Goal: Task Accomplishment & Management: Complete application form

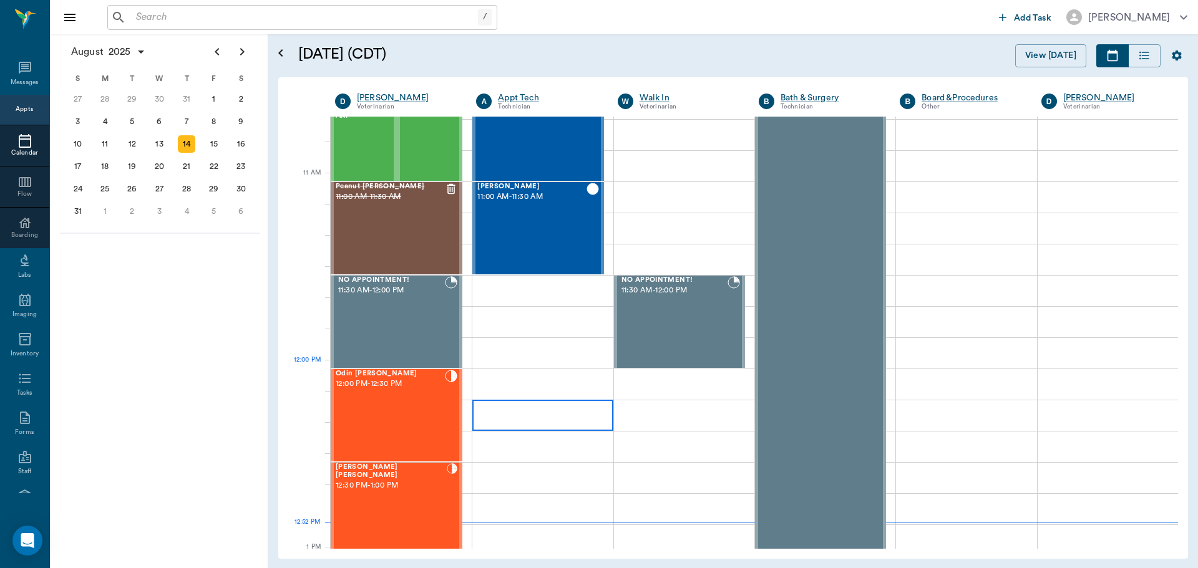
scroll to position [751, 0]
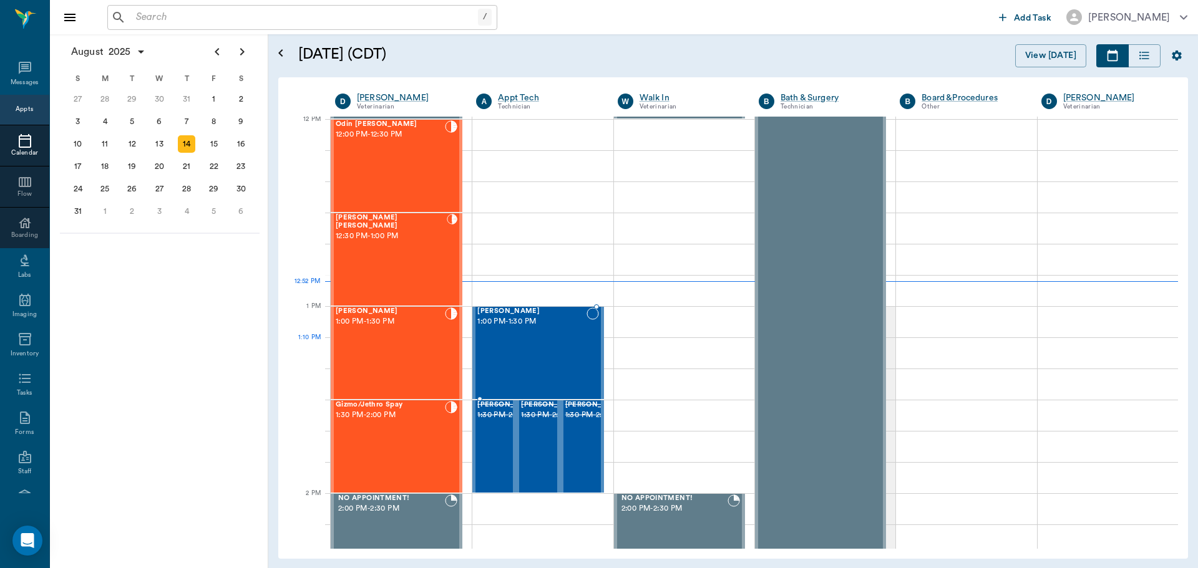
click at [565, 357] on div "[PERSON_NAME] 1:00 PM - 1:30 PM" at bounding box center [531, 353] width 109 height 91
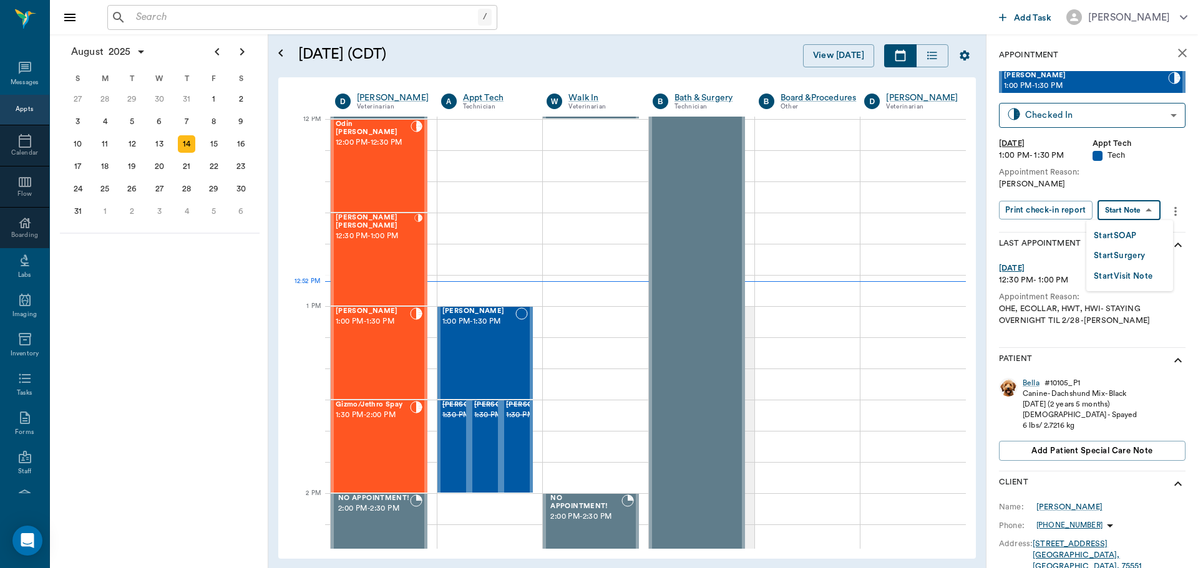
click at [1137, 207] on body "/ ​ Add Task [PERSON_NAME] Nectar Messages Appts Calendar Flow Boarding Labs Im…" at bounding box center [599, 284] width 1198 height 568
click at [1123, 238] on button "Start SOAP" at bounding box center [1115, 236] width 42 height 14
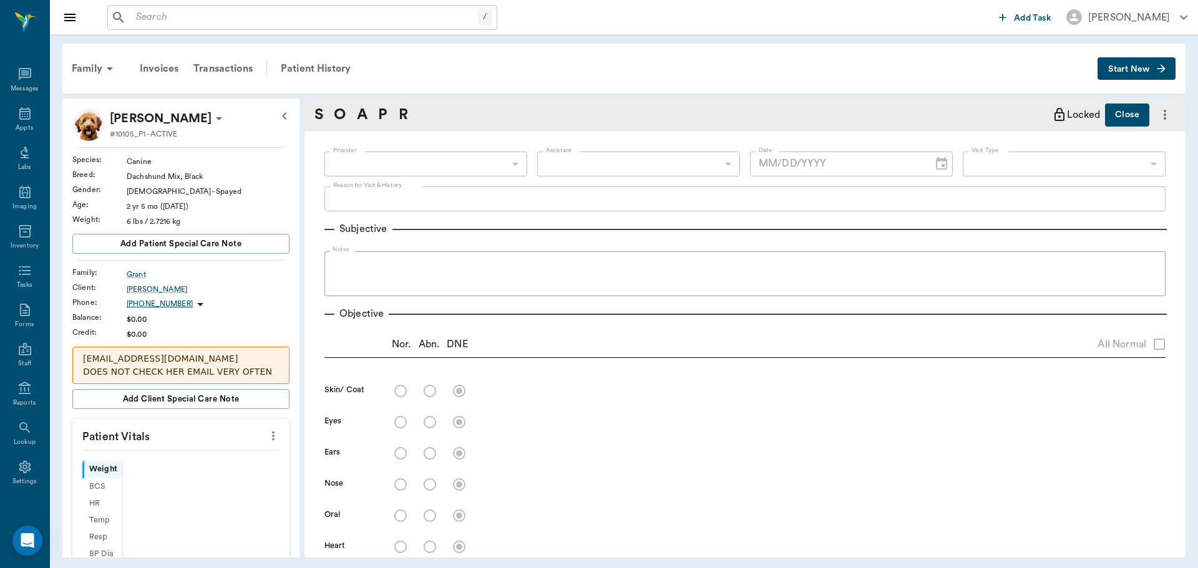
type input "63ec2f075fda476ae8351a4c"
type input "65d2be4f46e3a538d89b8c1a"
type textarea "[PERSON_NAME]"
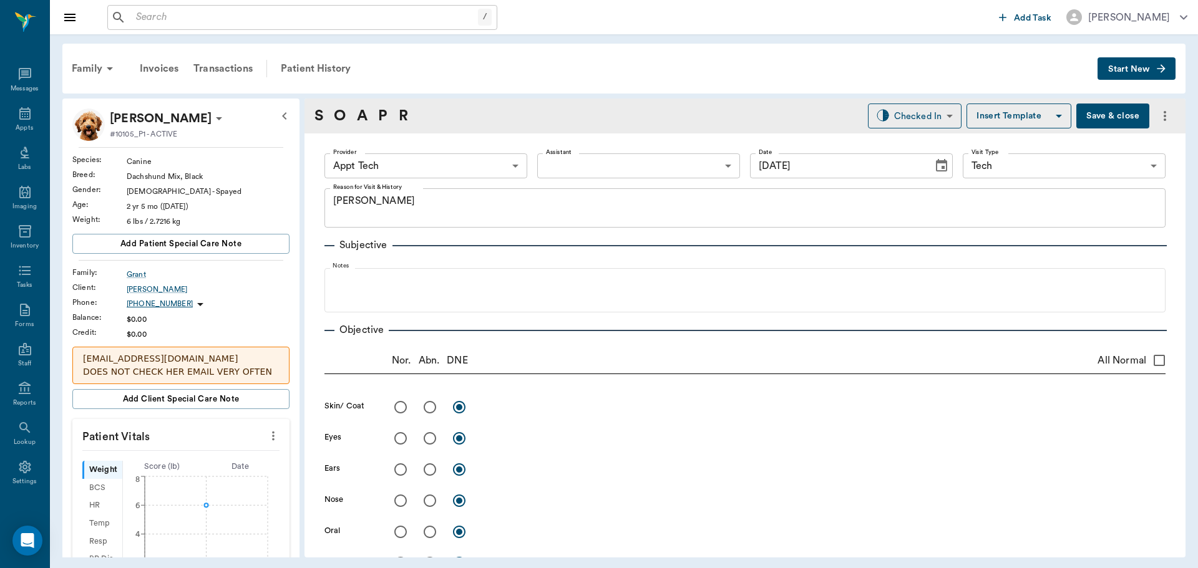
type input "[DATE]"
click at [270, 432] on icon "more" at bounding box center [273, 436] width 14 height 15
click at [247, 453] on span "Enter Vitals" at bounding box center [211, 457] width 105 height 13
click at [224, 467] on input "text" at bounding box center [180, 473] width 109 height 25
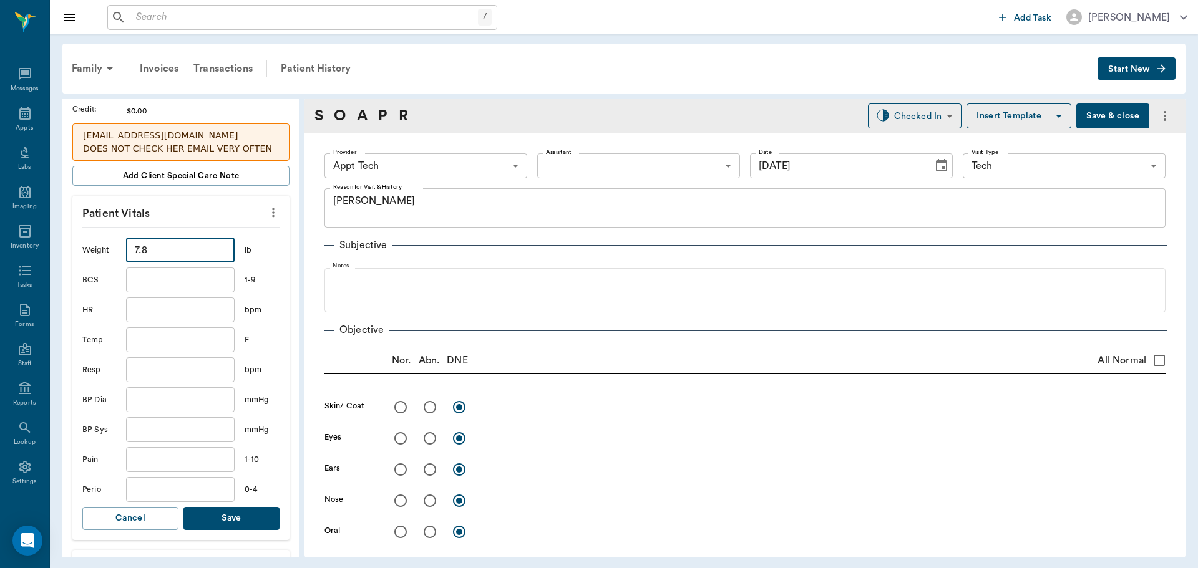
scroll to position [312, 0]
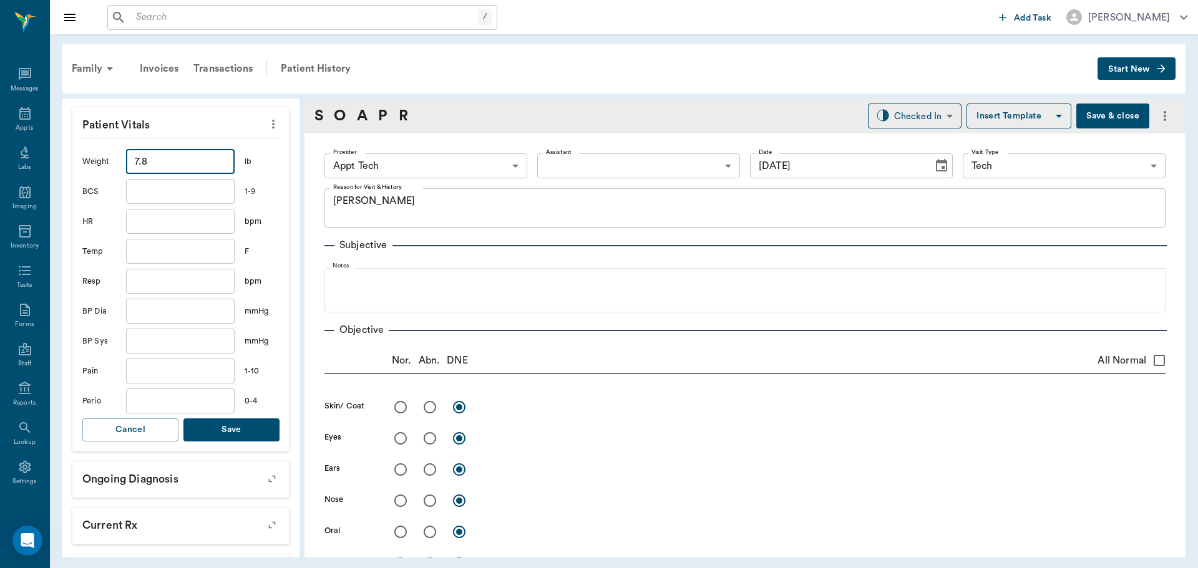
type input "7.8"
click at [228, 428] on button "Save" at bounding box center [231, 430] width 96 height 23
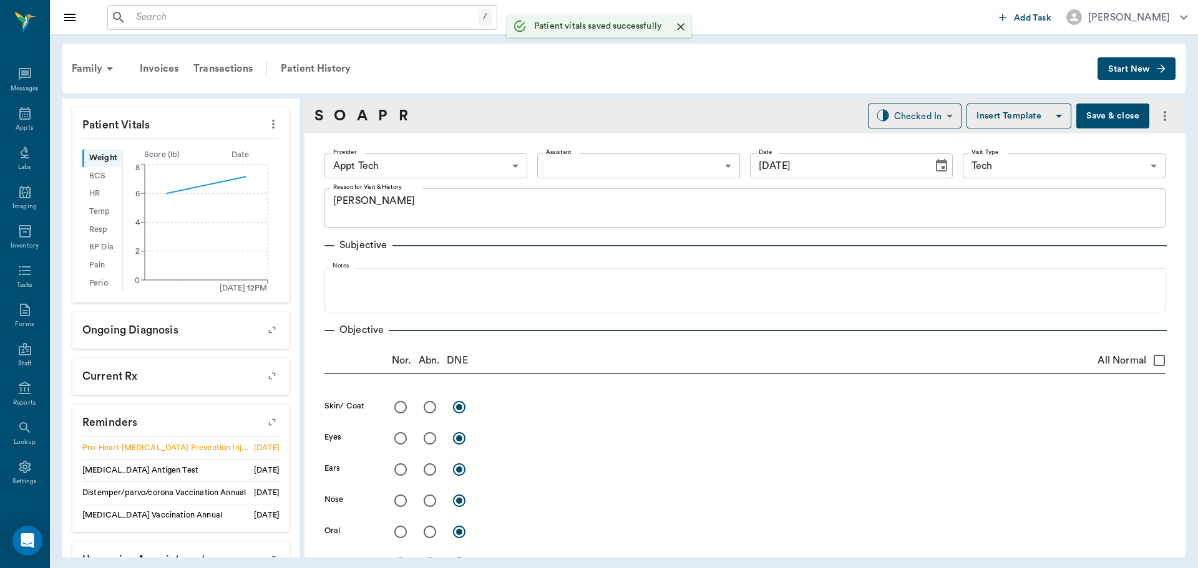
click at [397, 165] on body "/ ​ Add Task [PERSON_NAME] Nectar Messages Appts Labs Imaging Inventory Tasks F…" at bounding box center [599, 284] width 1198 height 568
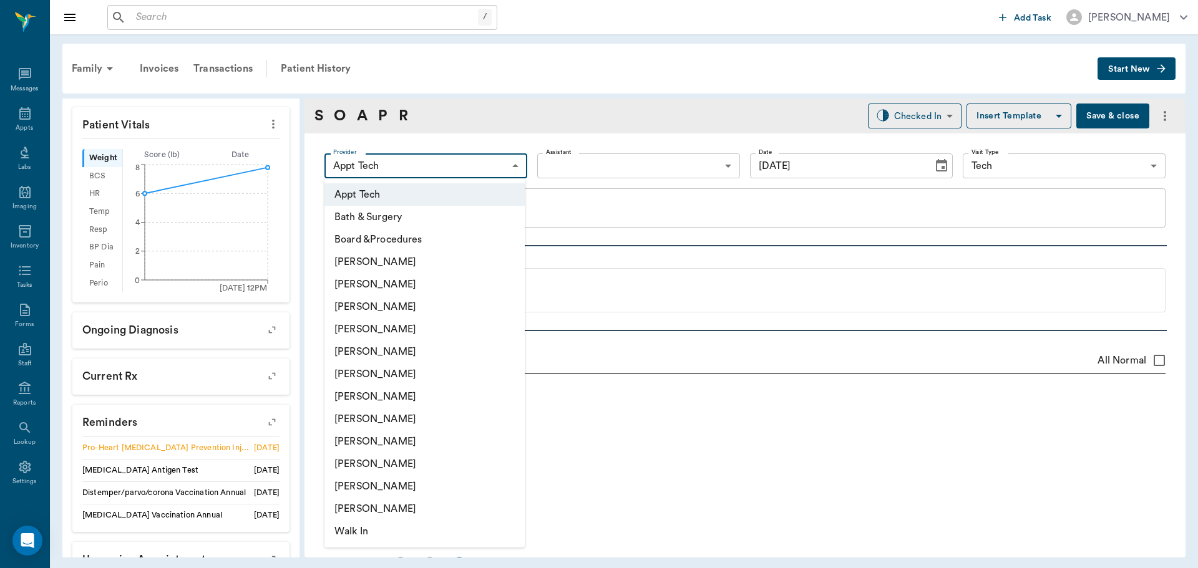
click at [353, 367] on li "[PERSON_NAME]" at bounding box center [424, 374] width 200 height 22
type input "682b670d8bdc6f7f8feef3db"
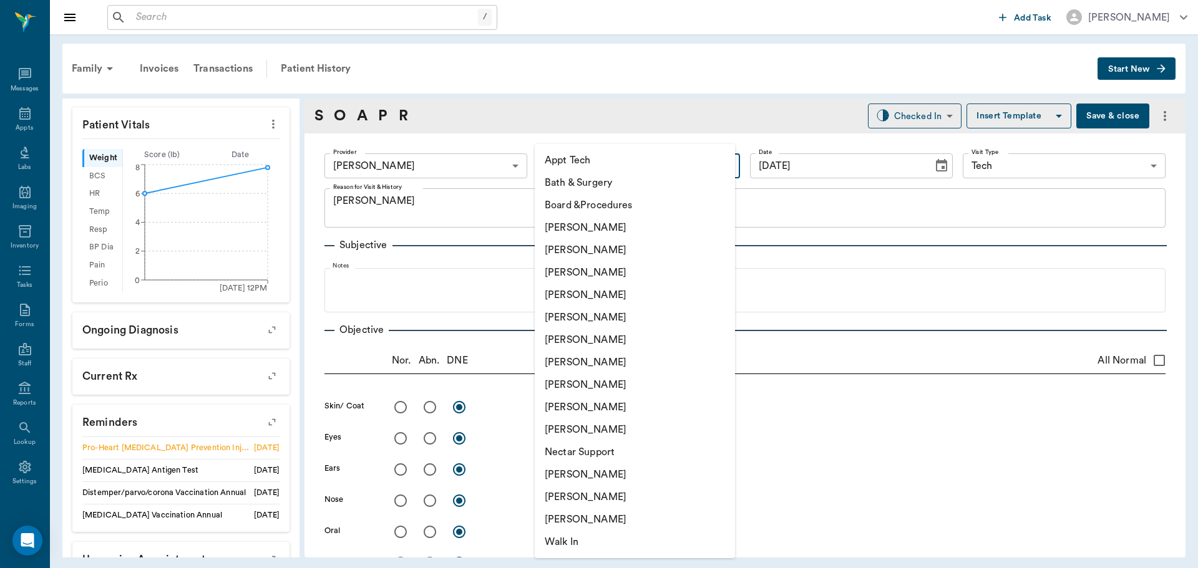
click at [564, 167] on body "/ ​ Add Task [PERSON_NAME] Nectar Messages Appts Labs Imaging Inventory Tasks F…" at bounding box center [599, 284] width 1198 height 568
click at [565, 162] on li "Appt Tech" at bounding box center [635, 160] width 200 height 22
type input "63ec2f075fda476ae8351a4c"
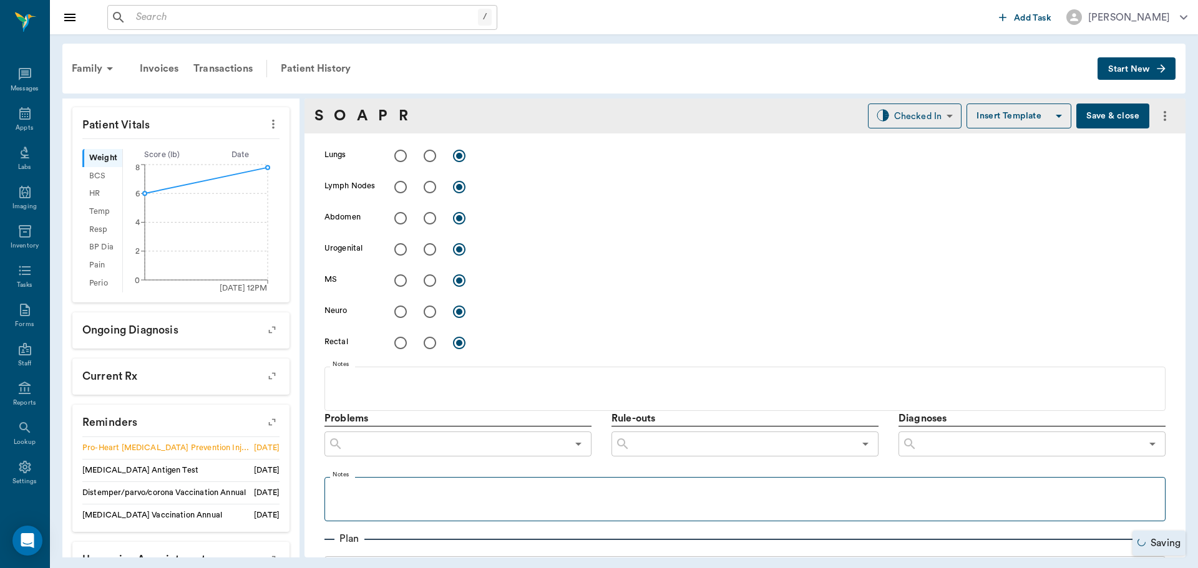
scroll to position [562, 0]
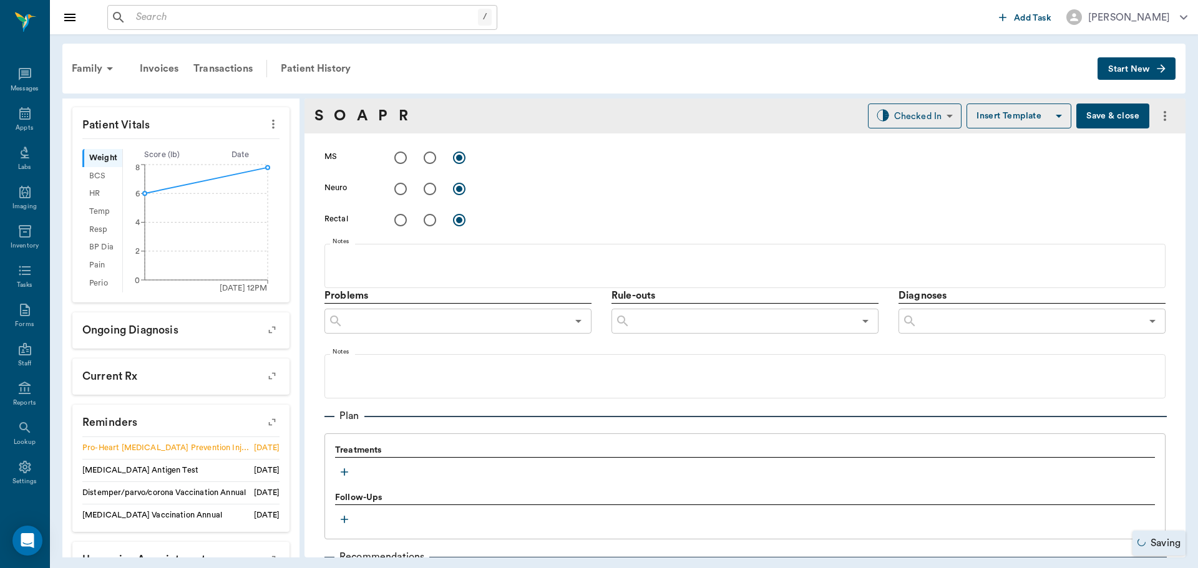
click at [349, 474] on icon "button" at bounding box center [344, 472] width 12 height 12
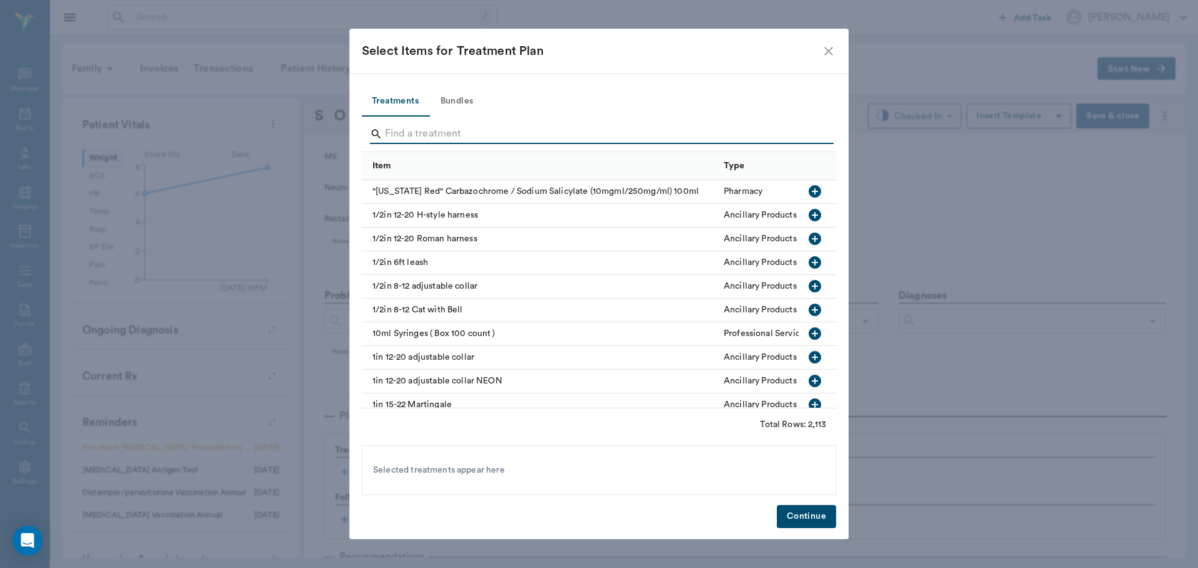
click at [457, 131] on input "Search" at bounding box center [600, 134] width 430 height 20
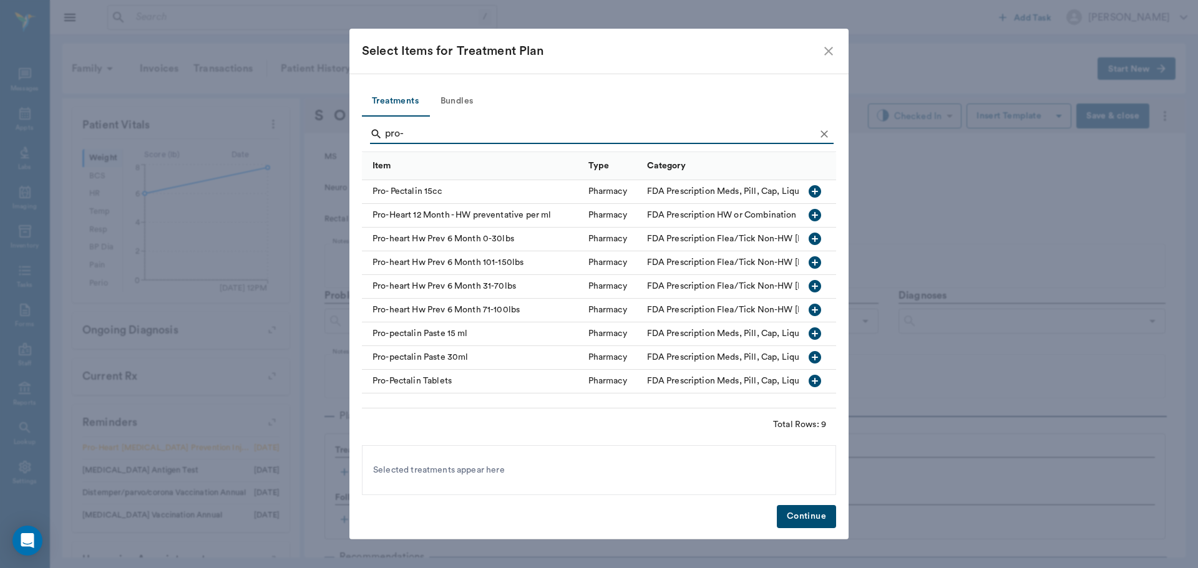
type input "pro-"
click at [809, 237] on icon "button" at bounding box center [814, 238] width 15 height 15
click at [806, 513] on button "Continue" at bounding box center [806, 516] width 59 height 23
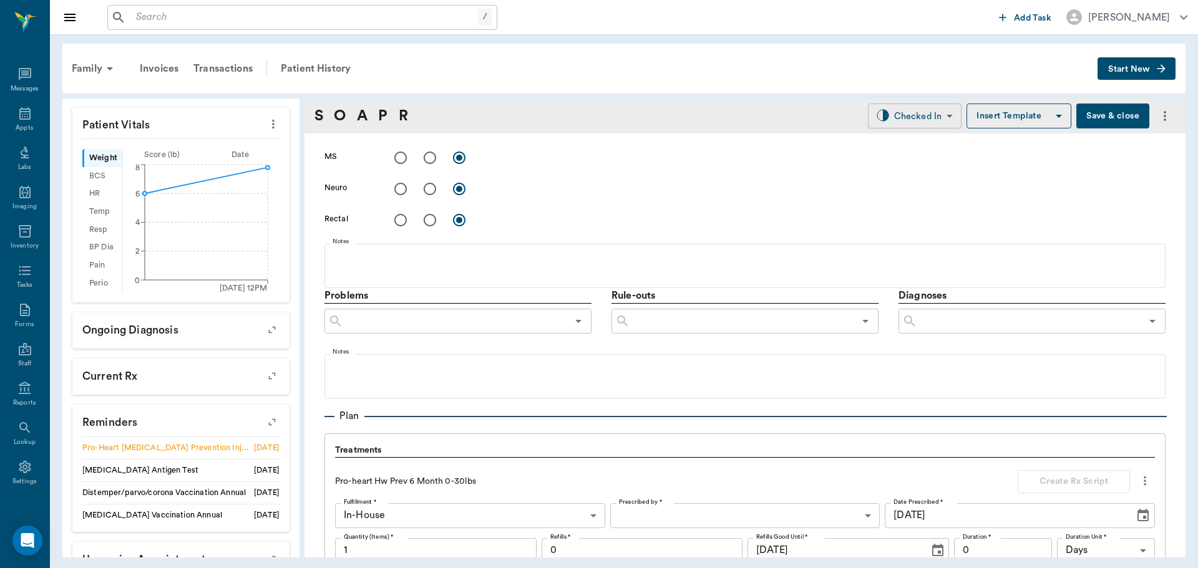
click at [907, 117] on body "/ ​ Add Task [PERSON_NAME] Nectar Messages Appts Labs Imaging Inventory Tasks F…" at bounding box center [599, 284] width 1198 height 568
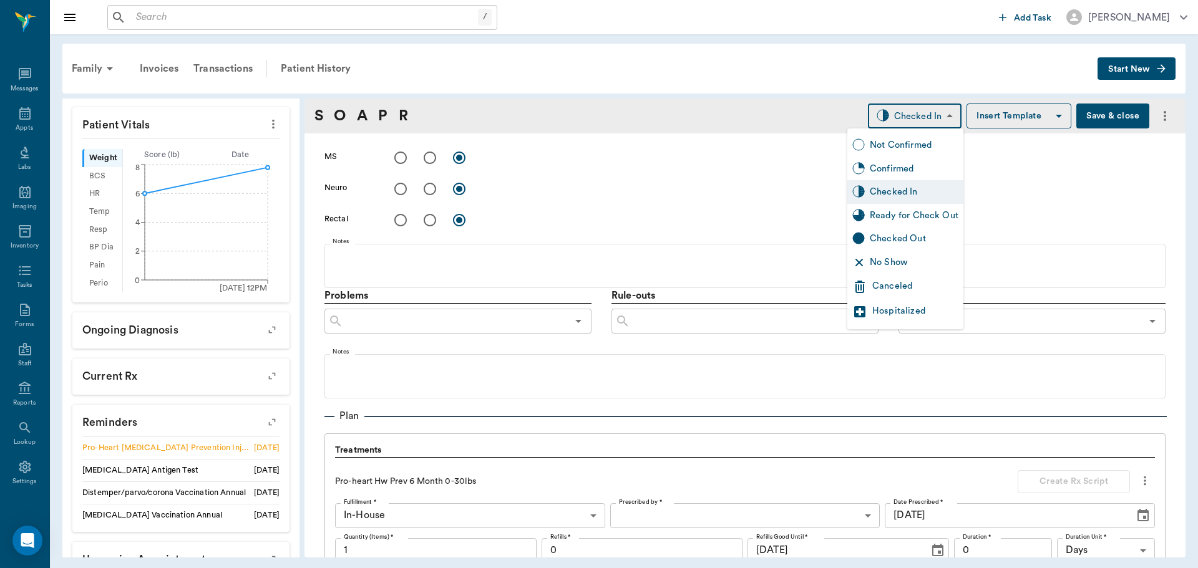
click at [912, 212] on div "Ready for Check Out" at bounding box center [914, 216] width 89 height 14
type input "READY_TO_CHECKOUT"
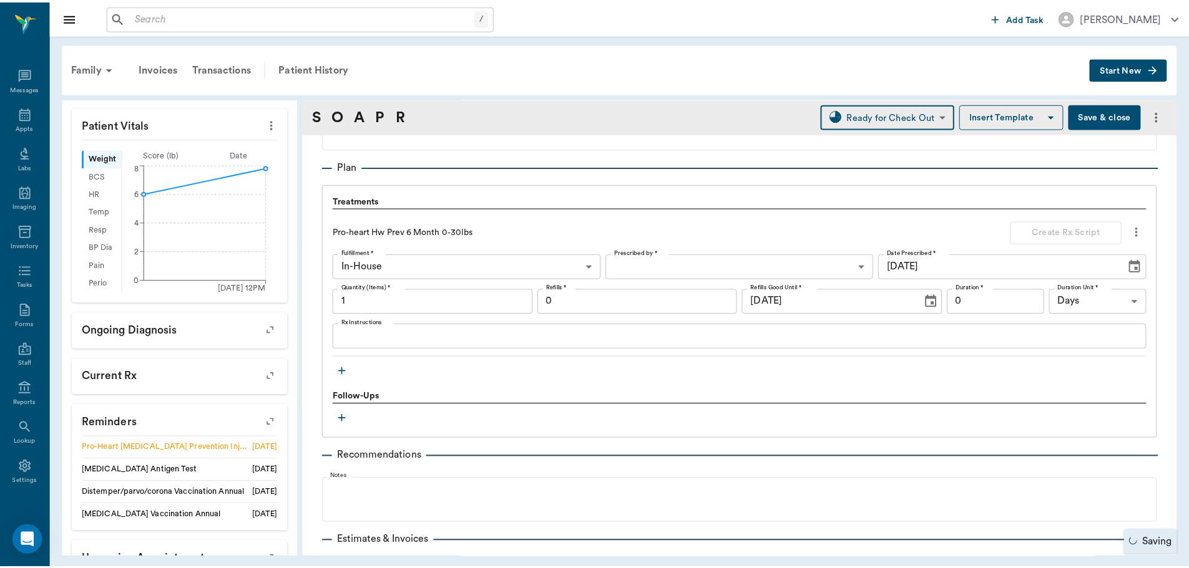
scroll to position [892, 0]
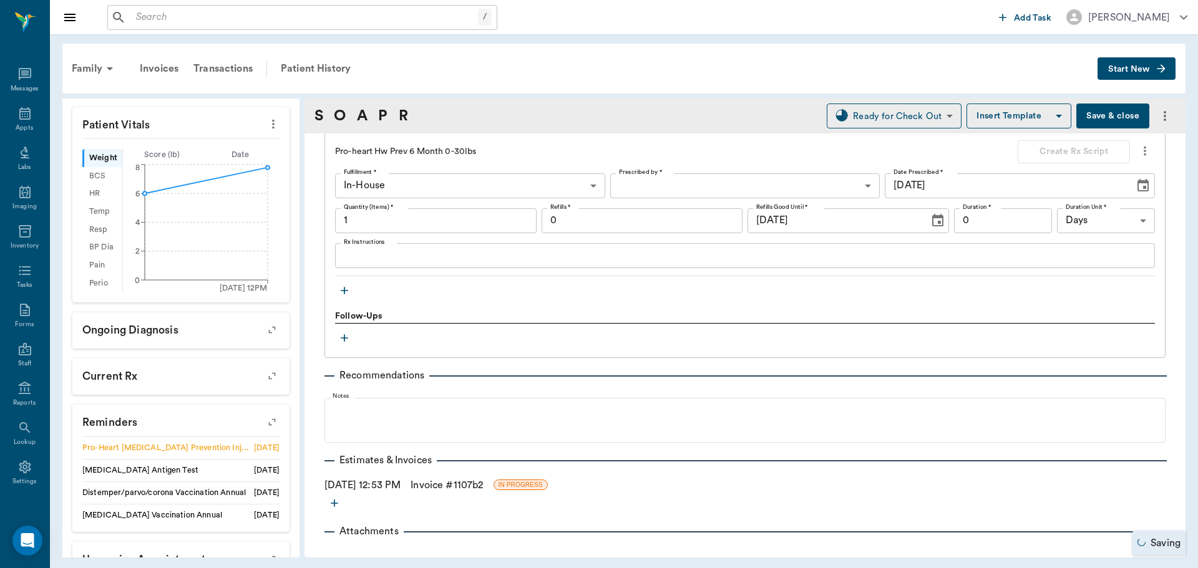
click at [440, 485] on link "Invoice # 1107b2" at bounding box center [447, 485] width 72 height 15
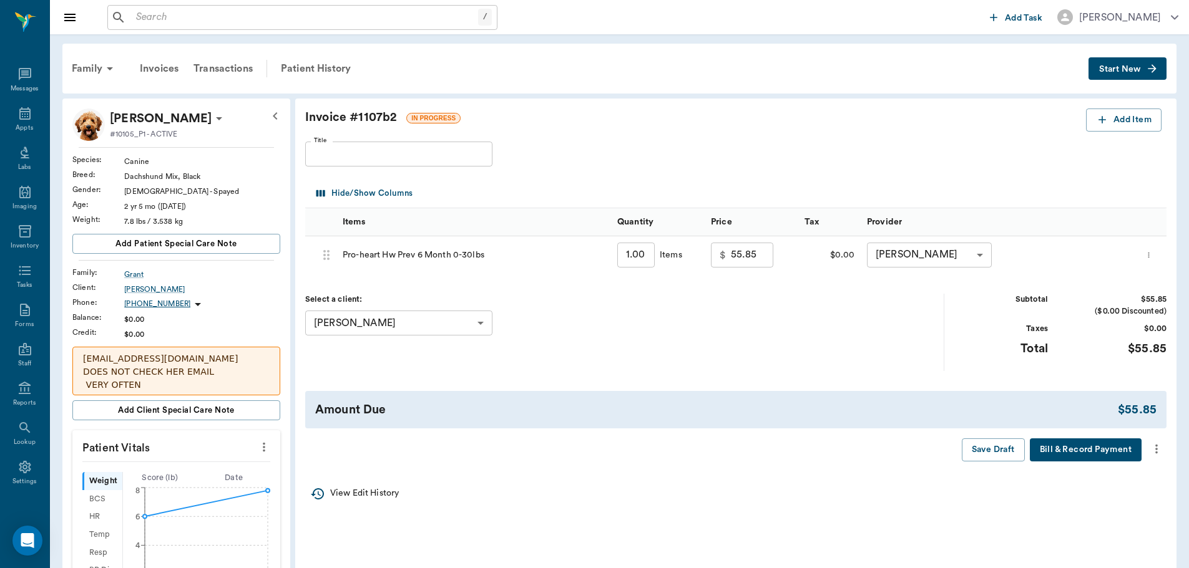
click at [1151, 450] on icon "more" at bounding box center [1156, 449] width 14 height 15
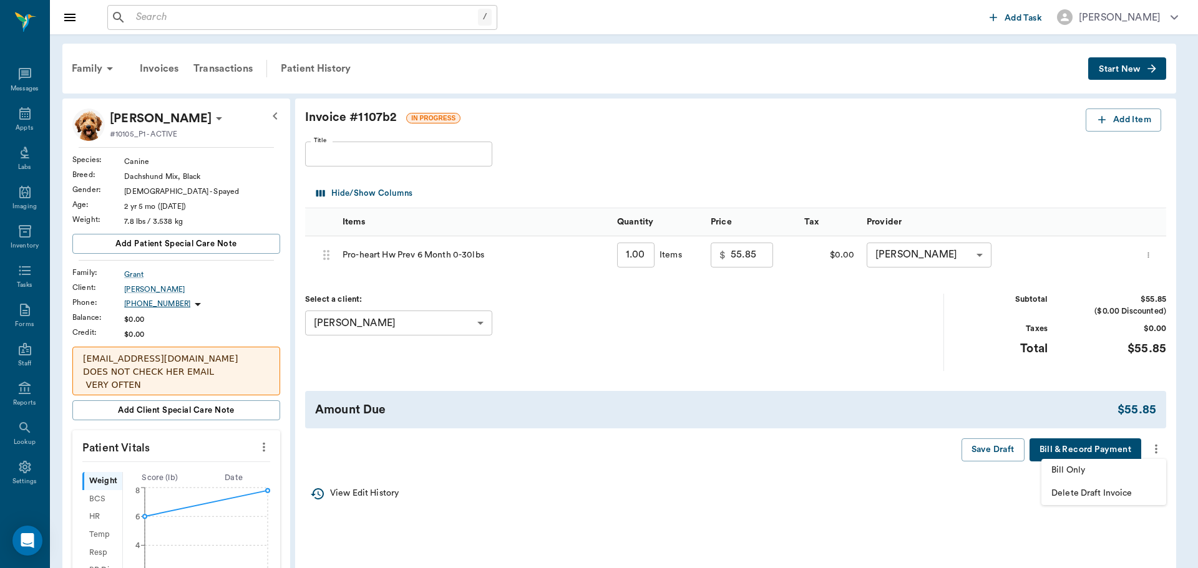
click at [1121, 469] on span "Bill Only" at bounding box center [1103, 470] width 105 height 13
